Goal: Information Seeking & Learning: Learn about a topic

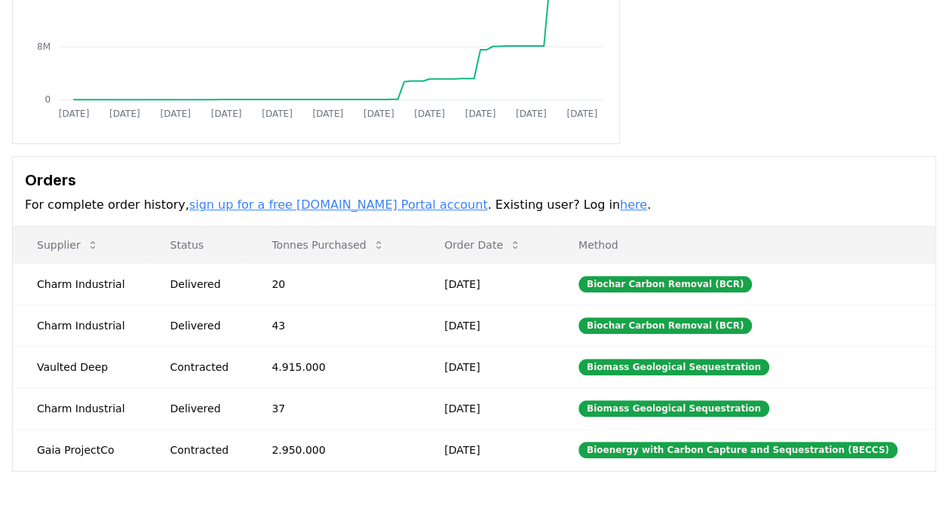
scroll to position [303, 0]
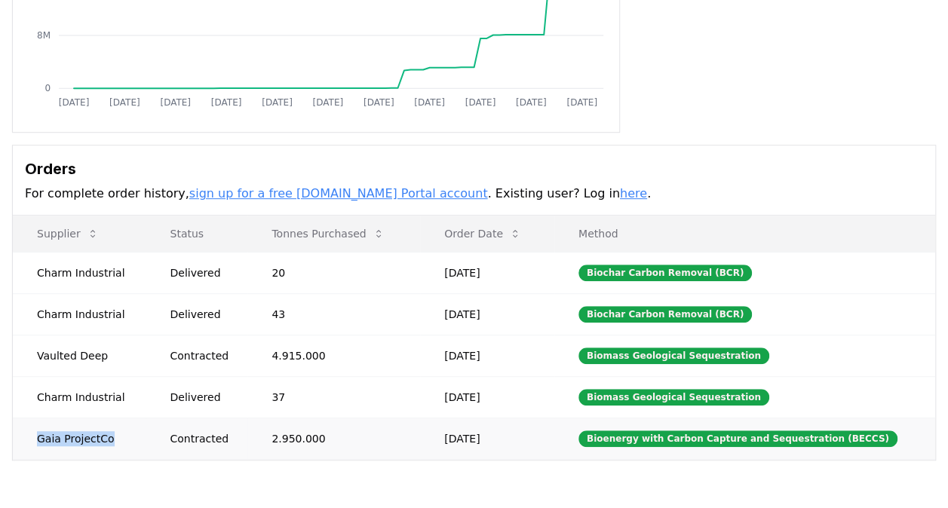
drag, startPoint x: 40, startPoint y: 436, endPoint x: 104, endPoint y: 444, distance: 64.6
click at [104, 445] on td "Gaia ProjectCo" at bounding box center [79, 438] width 133 height 41
drag, startPoint x: 104, startPoint y: 444, endPoint x: 182, endPoint y: 472, distance: 82.5
click at [182, 472] on div "Purchaser Metrics Purchases [DATE] [DATE] [DATE] [DATE] [DATE] [DATE] [DATE] [D…" at bounding box center [474, 166] width 948 height 709
drag, startPoint x: 42, startPoint y: 349, endPoint x: 159, endPoint y: 370, distance: 118.7
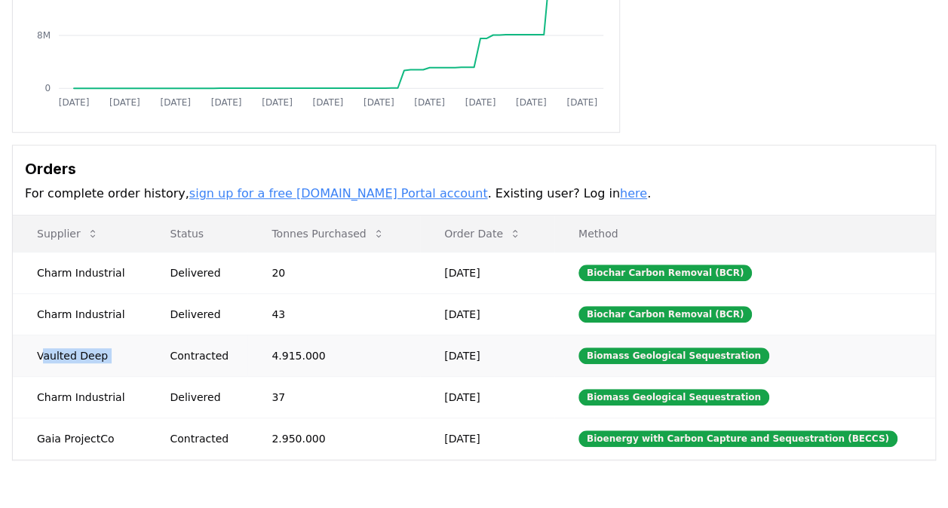
click at [159, 370] on tr "Vaulted Deep Contracted 4.915.000 [DATE] Biomass Geological Sequestration" at bounding box center [474, 355] width 922 height 41
click at [638, 167] on h3 "Orders" at bounding box center [474, 169] width 898 height 23
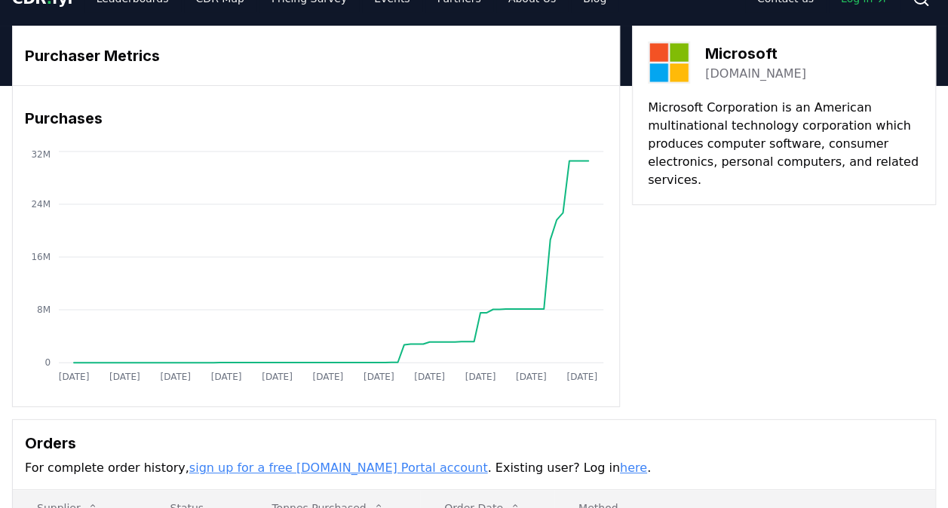
scroll to position [0, 0]
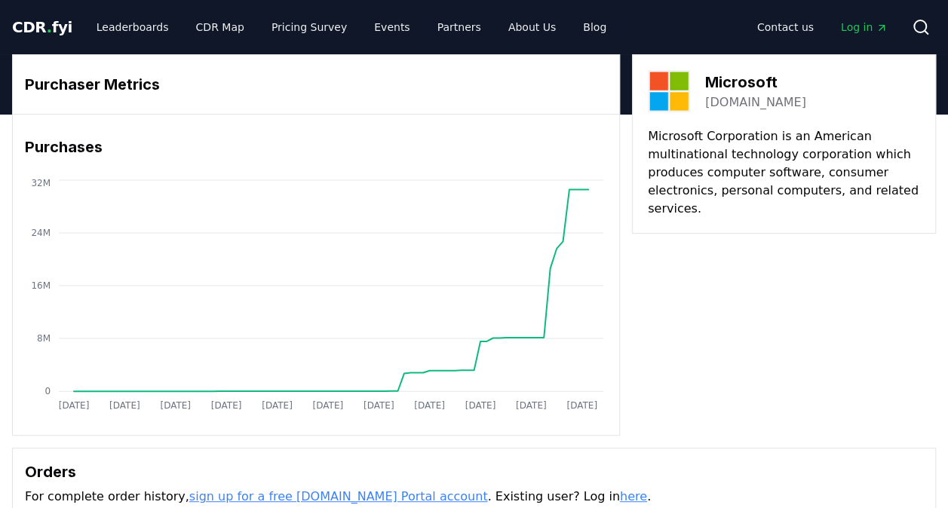
click at [33, 36] on span "CDR . fyi" at bounding box center [42, 27] width 60 height 18
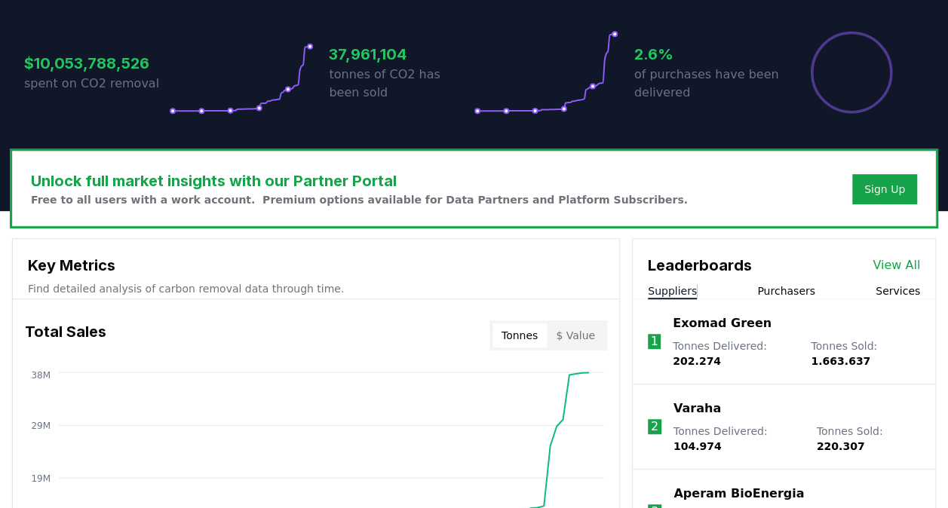
scroll to position [317, 0]
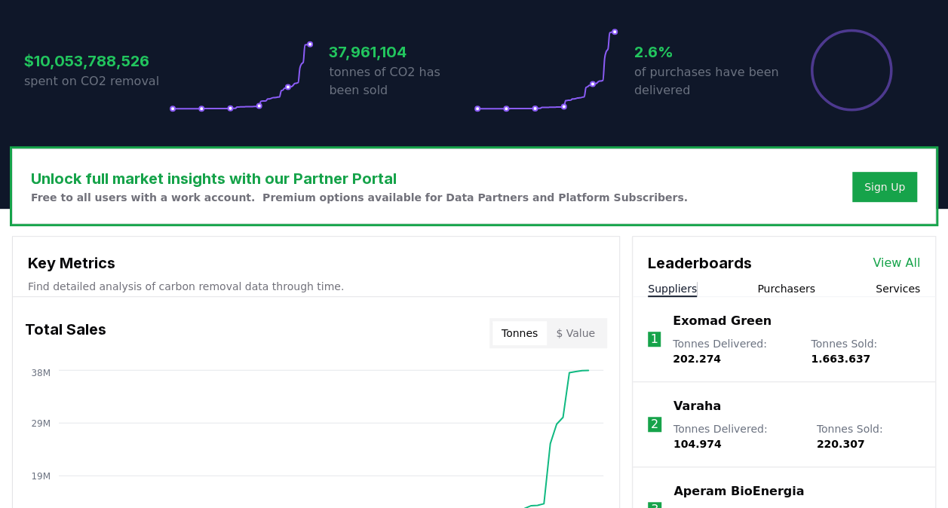
click at [802, 293] on button "Purchasers" at bounding box center [786, 288] width 58 height 15
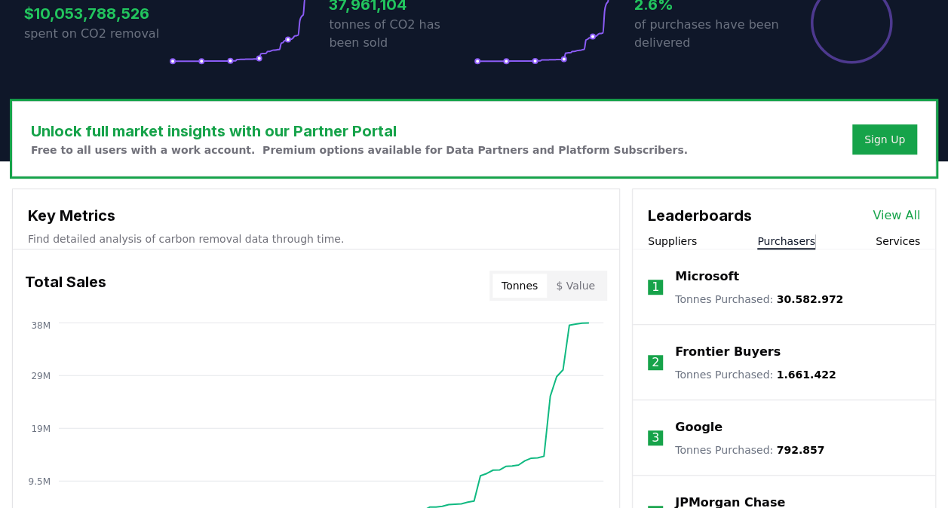
scroll to position [366, 0]
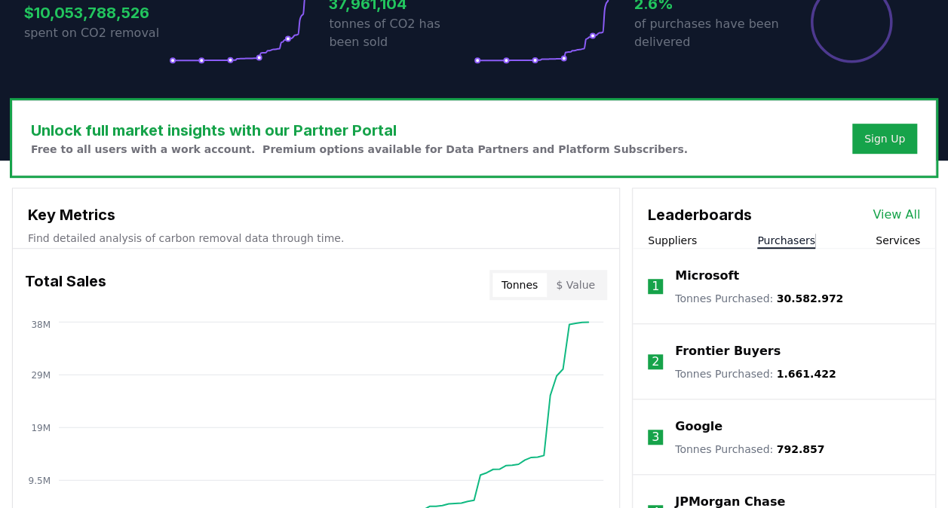
click at [725, 272] on p "Microsoft" at bounding box center [707, 276] width 64 height 18
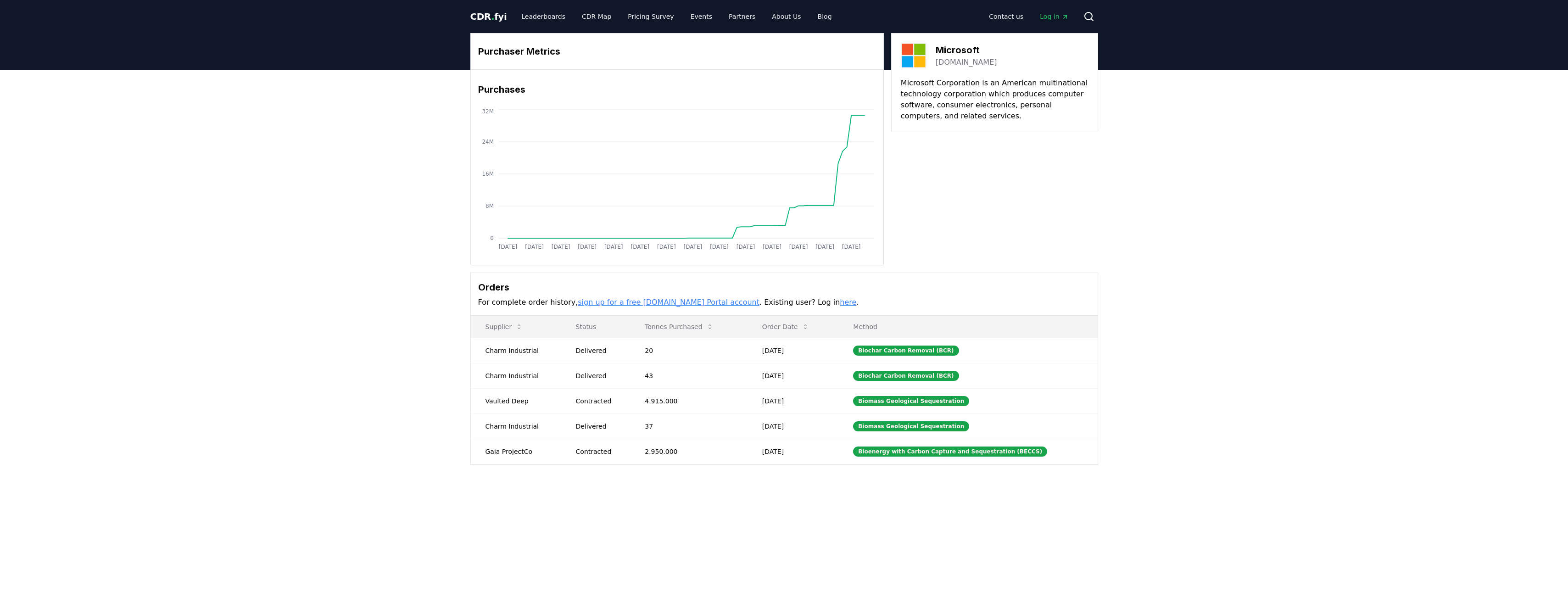
click at [576, 302] on link "sign up for a free [DOMAIN_NAME] Portal account" at bounding box center [668, 302] width 182 height 9
